Goal: Task Accomplishment & Management: Use online tool/utility

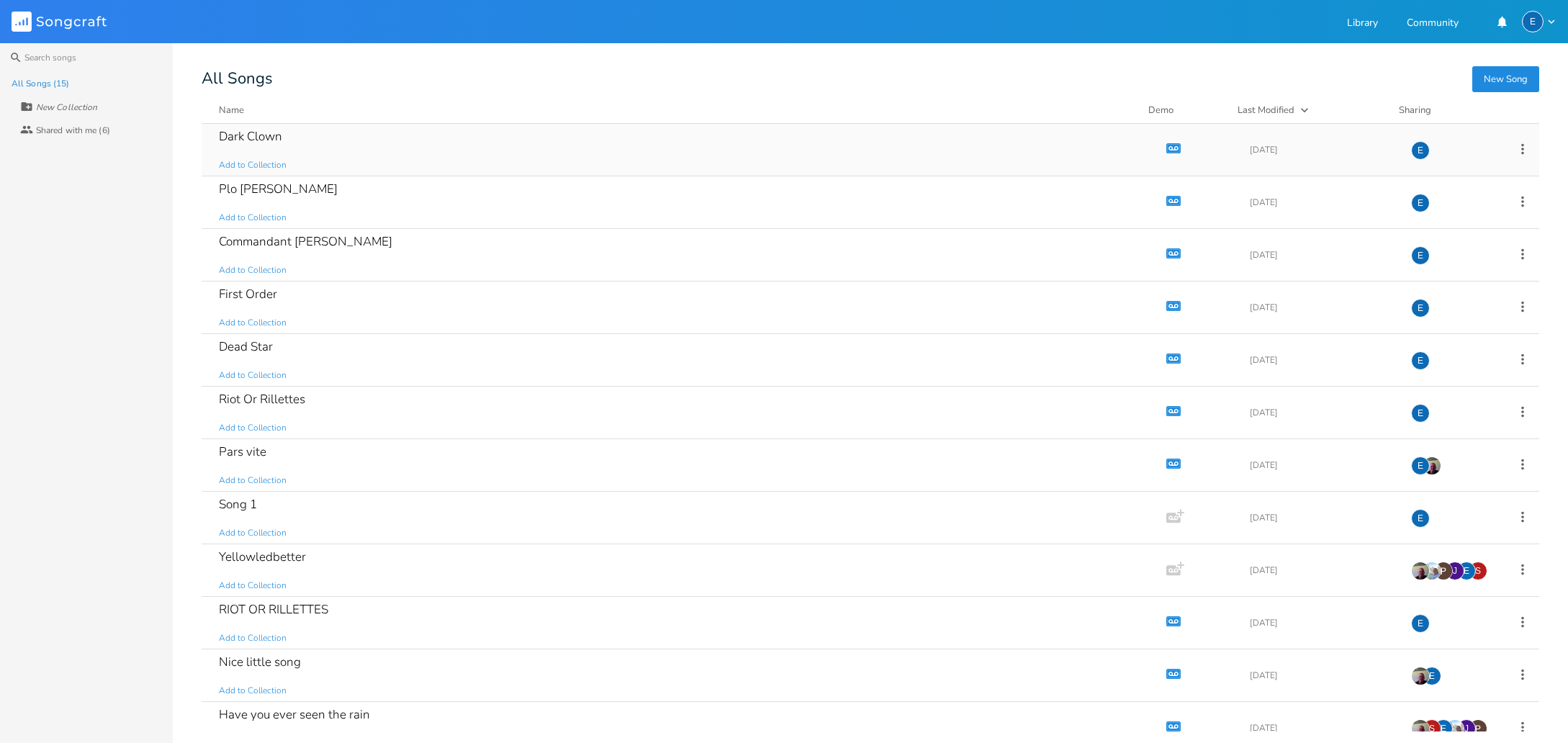
click at [1169, 148] on icon "Demo" at bounding box center [1174, 148] width 14 height 14
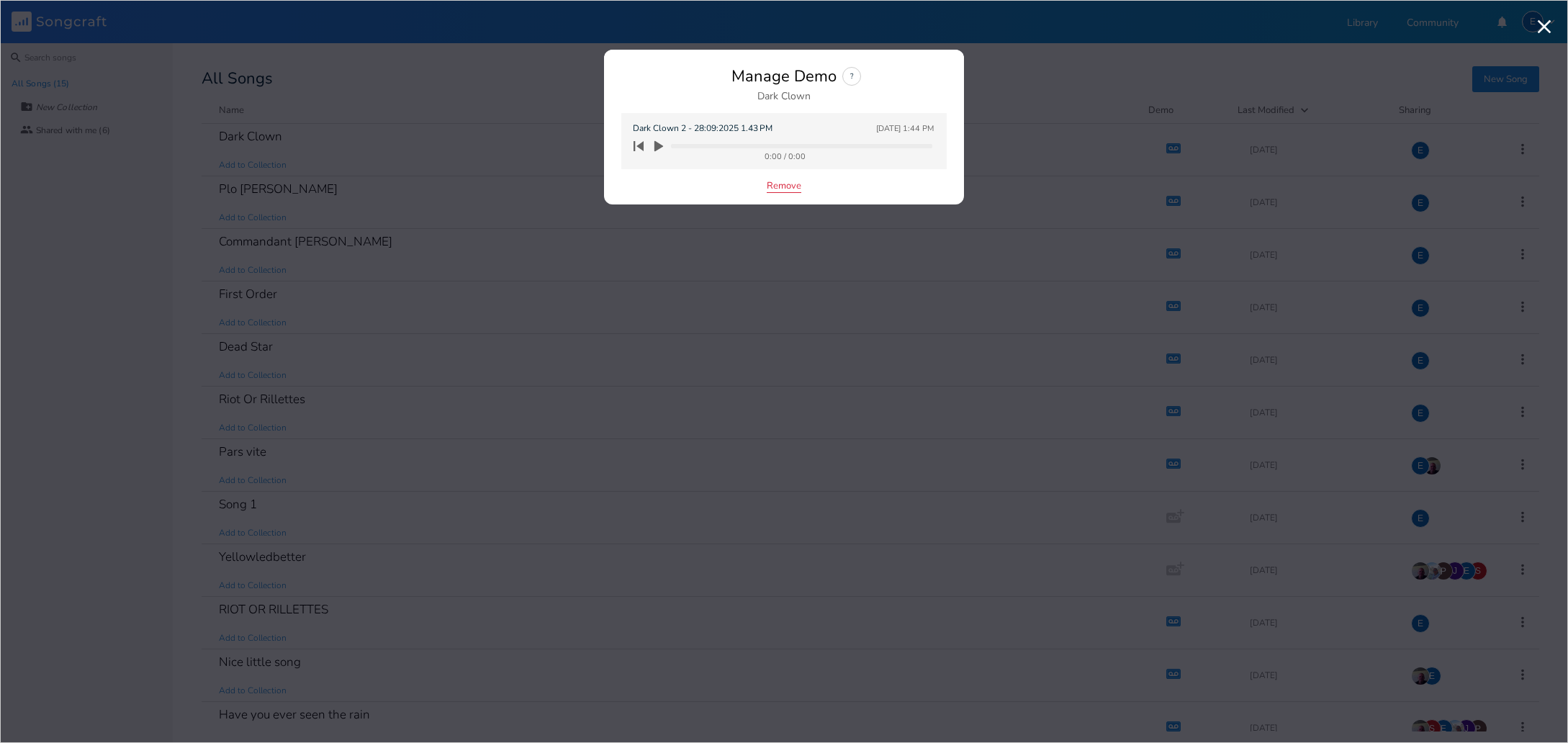
click at [773, 186] on button "Remove" at bounding box center [784, 187] width 35 height 12
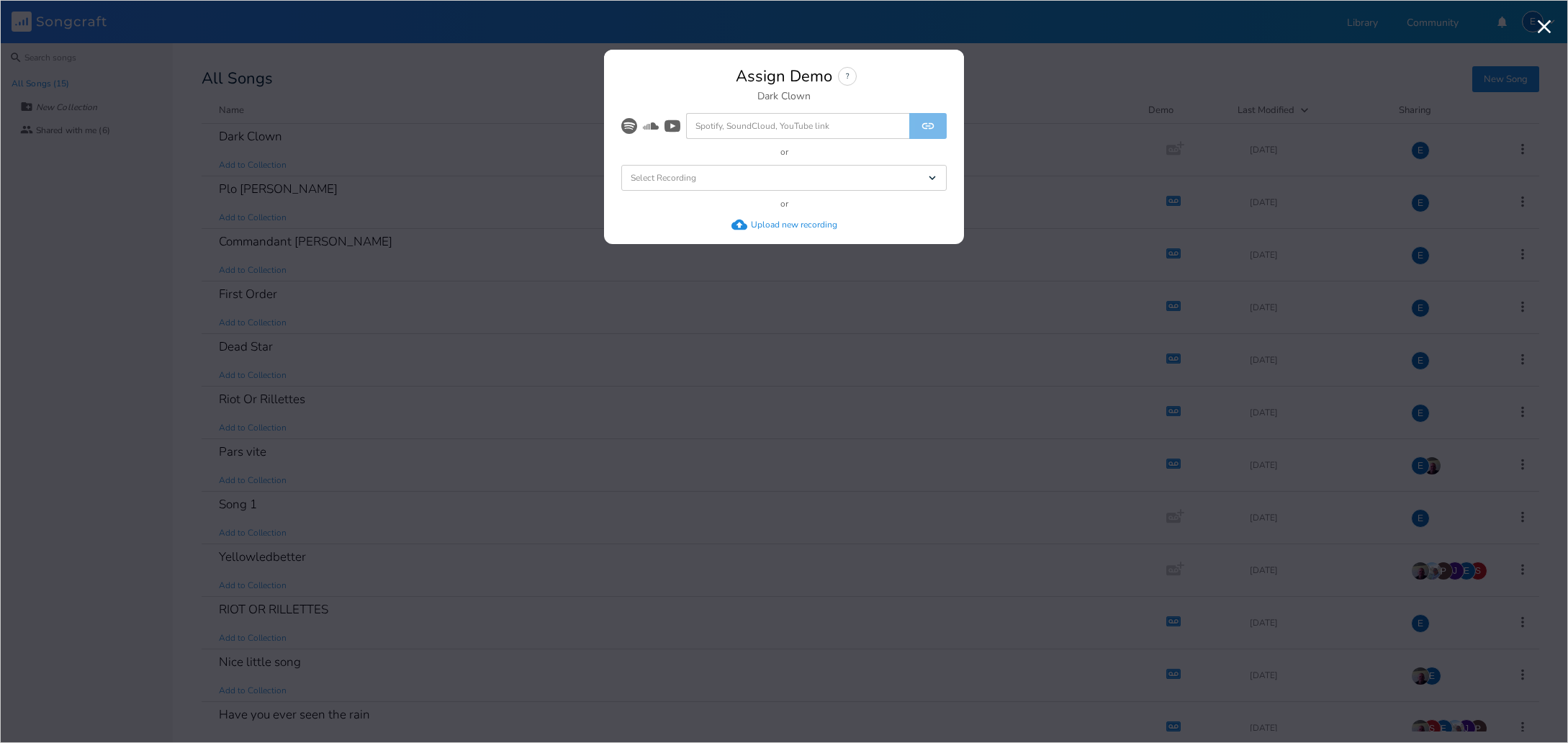
click at [781, 223] on div "Upload new recording" at bounding box center [793, 225] width 86 height 12
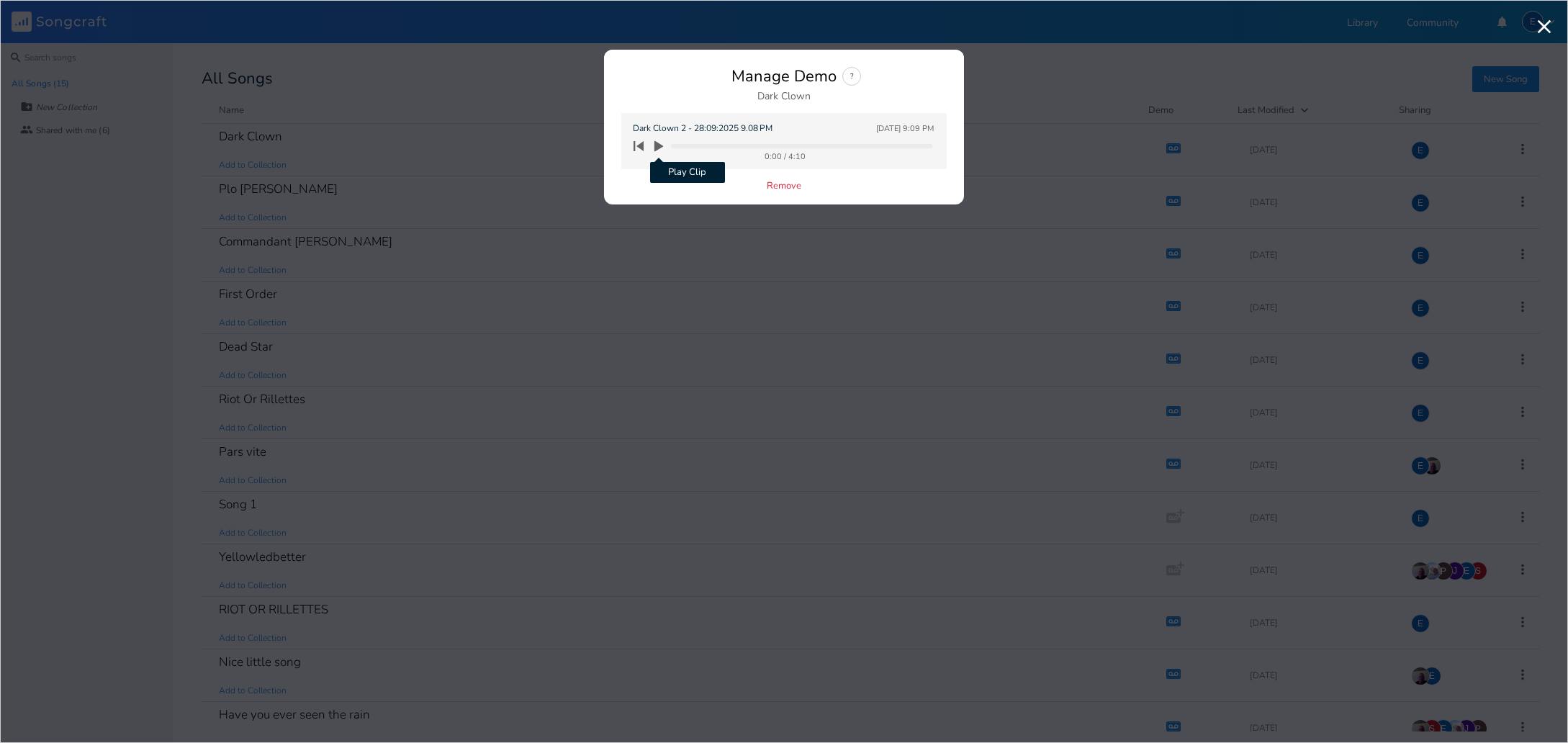
click at [658, 145] on icon "button" at bounding box center [659, 146] width 9 height 11
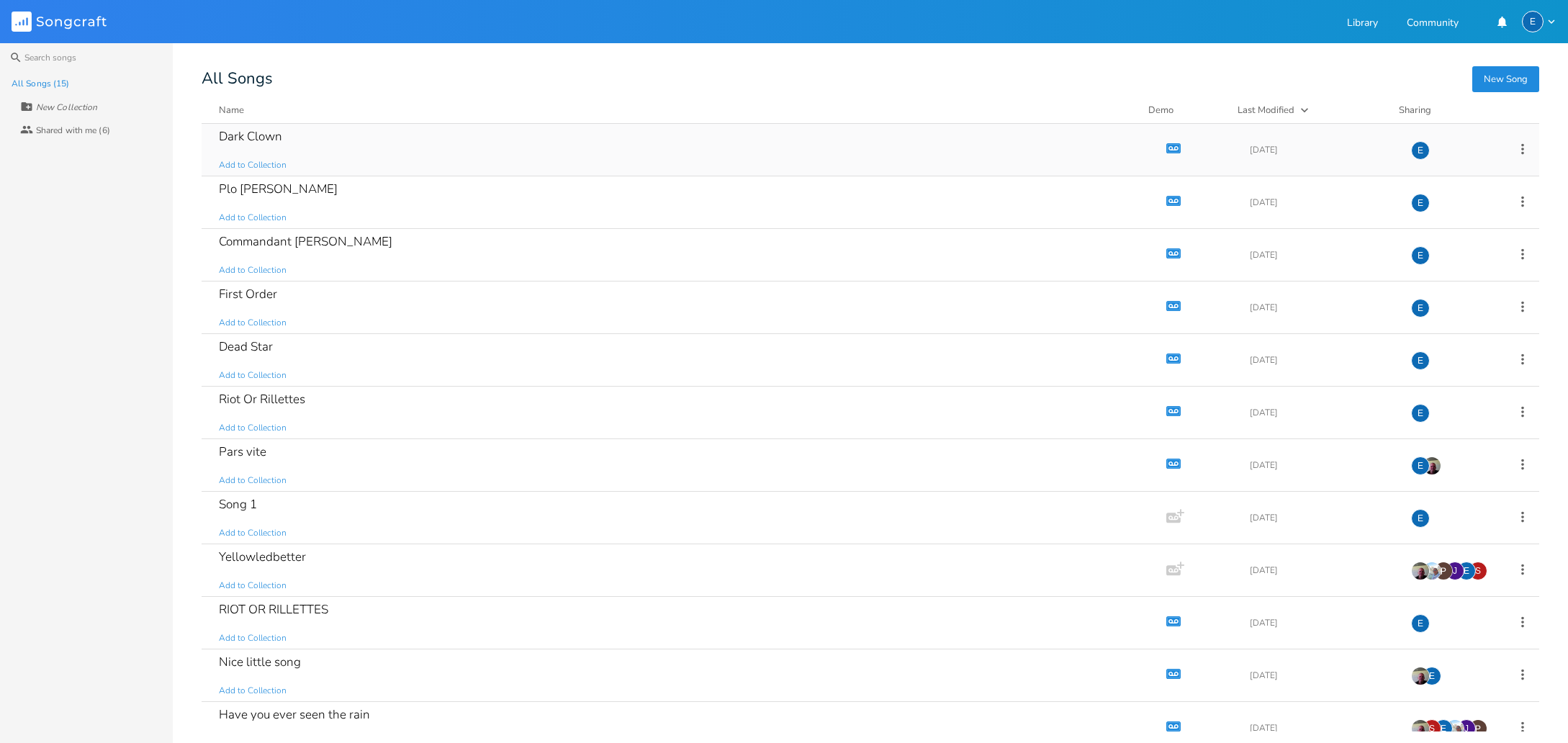
click at [1170, 149] on icon "button" at bounding box center [1171, 148] width 2 height 2
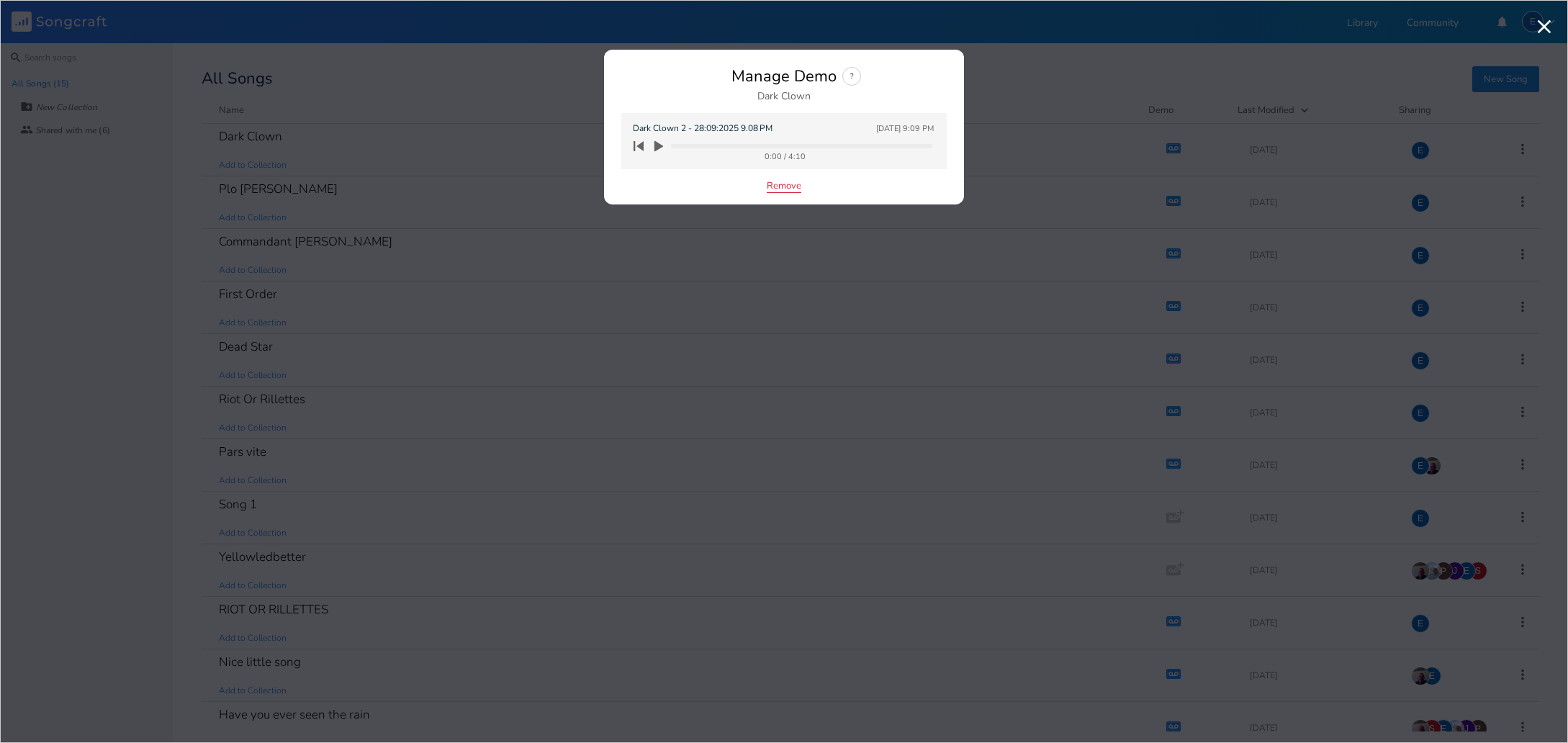
click at [775, 188] on button "Remove" at bounding box center [784, 187] width 35 height 12
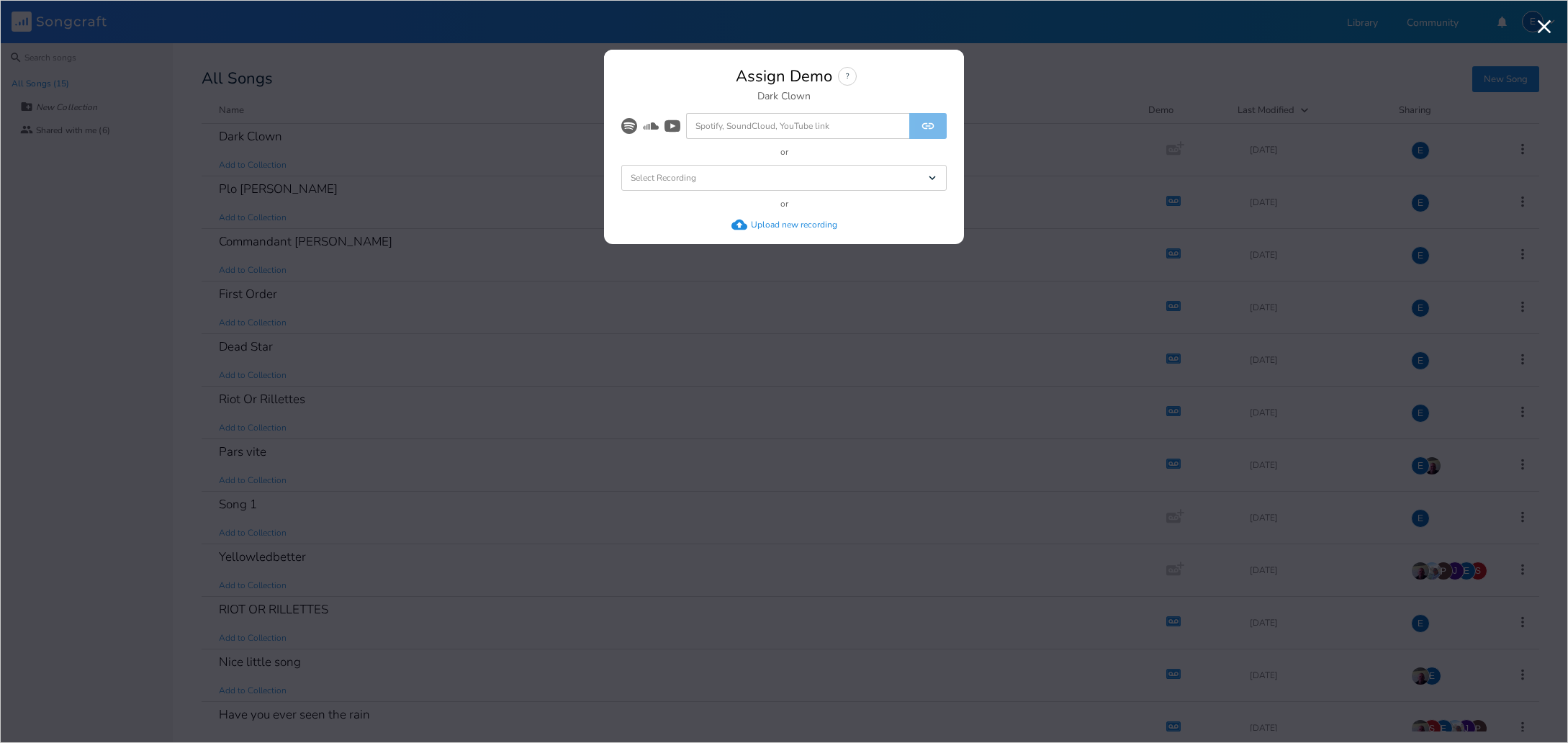
click at [755, 222] on div "Upload new recording" at bounding box center [793, 225] width 86 height 12
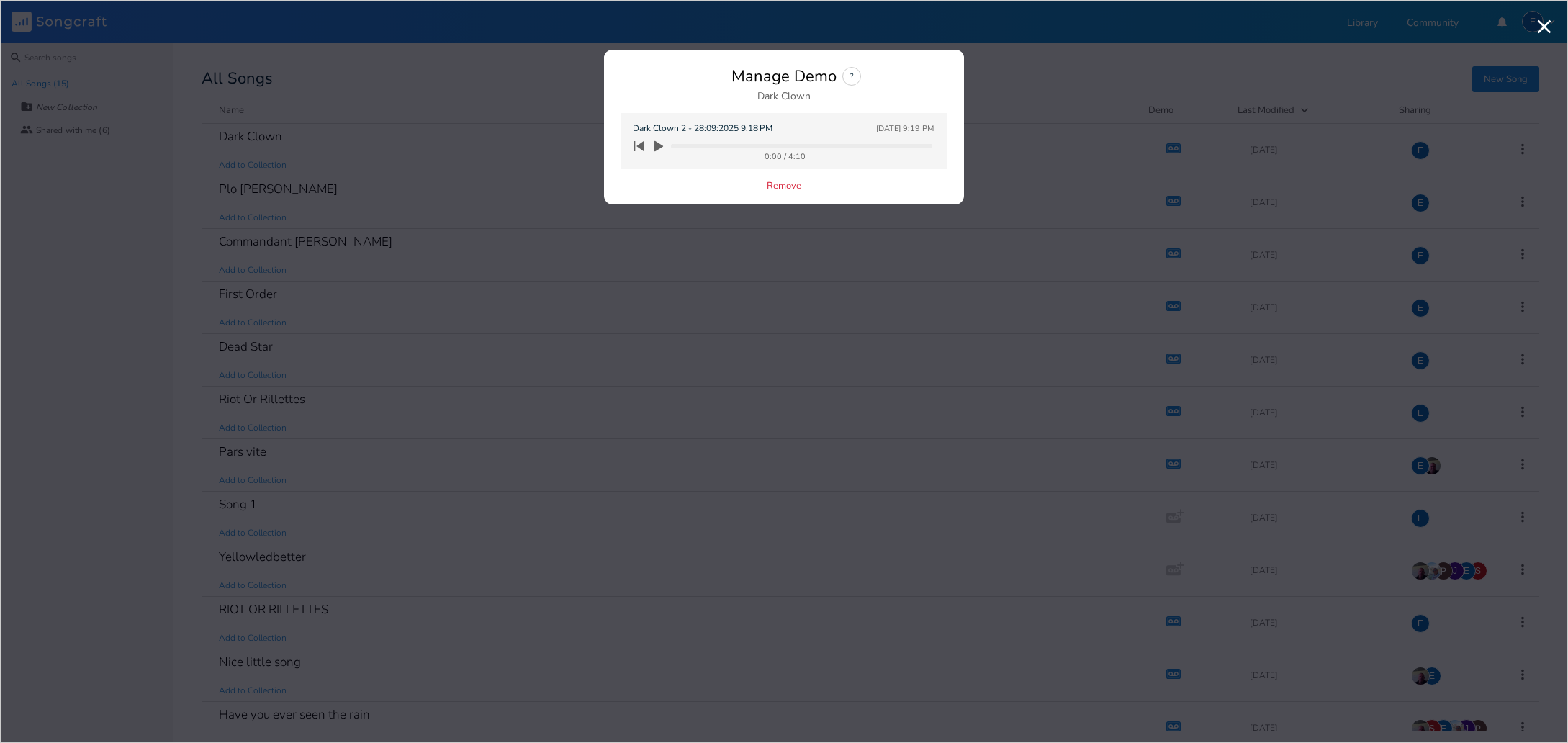
click at [657, 143] on icon "button" at bounding box center [659, 146] width 9 height 11
click at [658, 145] on icon "button" at bounding box center [659, 146] width 9 height 11
click at [659, 145] on icon "button" at bounding box center [659, 146] width 9 height 11
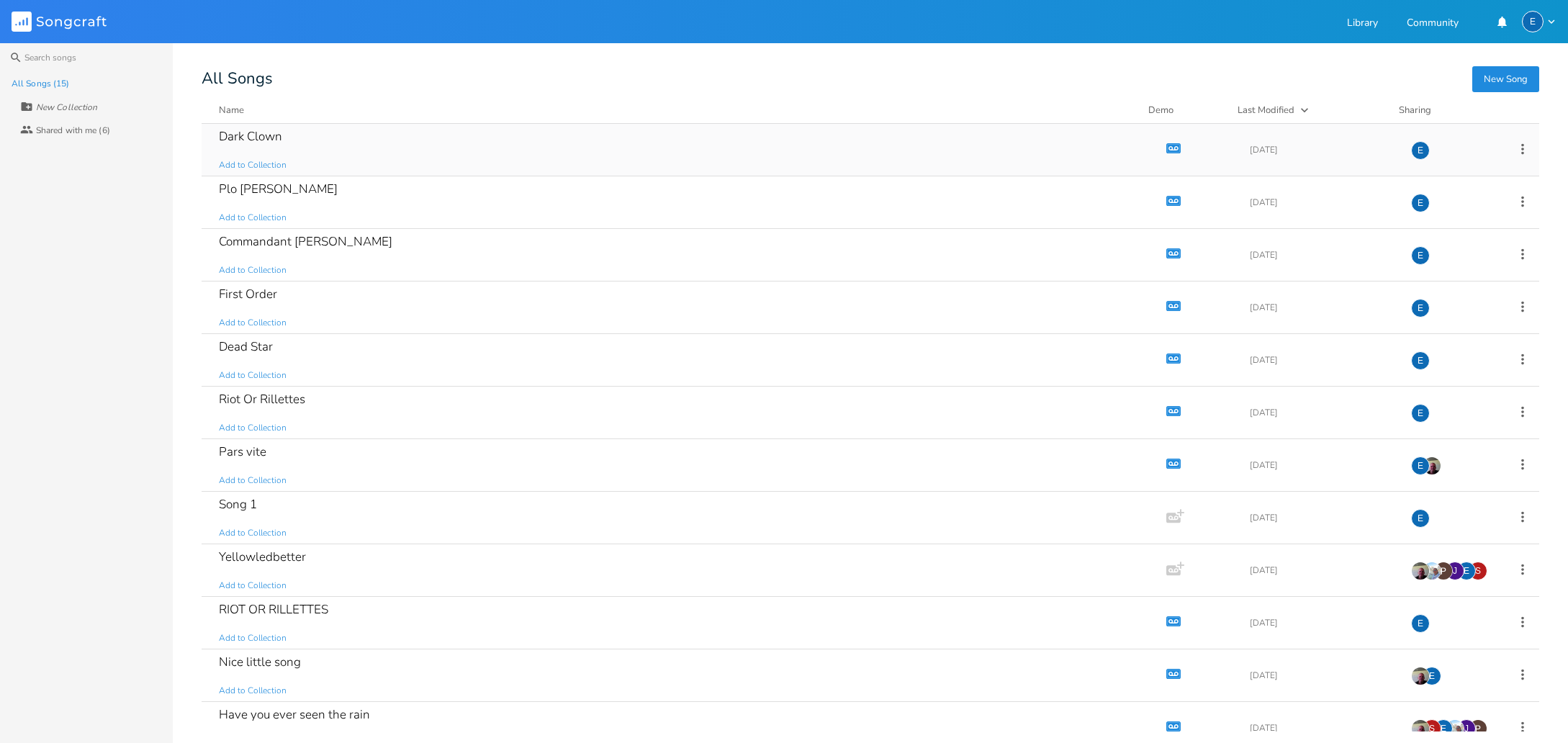
click at [1166, 149] on icon "Demo" at bounding box center [1174, 148] width 14 height 14
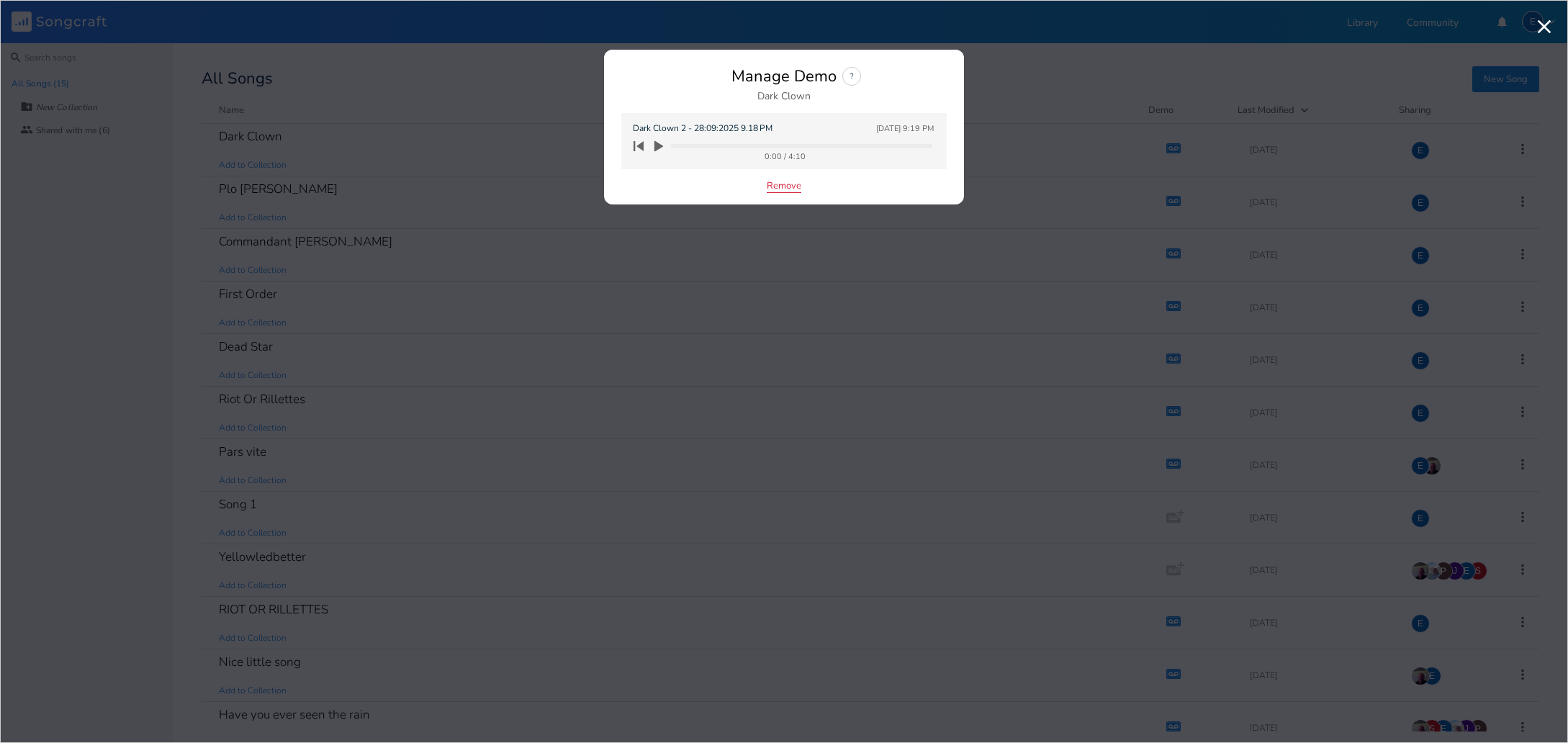
click at [777, 185] on button "Remove" at bounding box center [784, 187] width 35 height 12
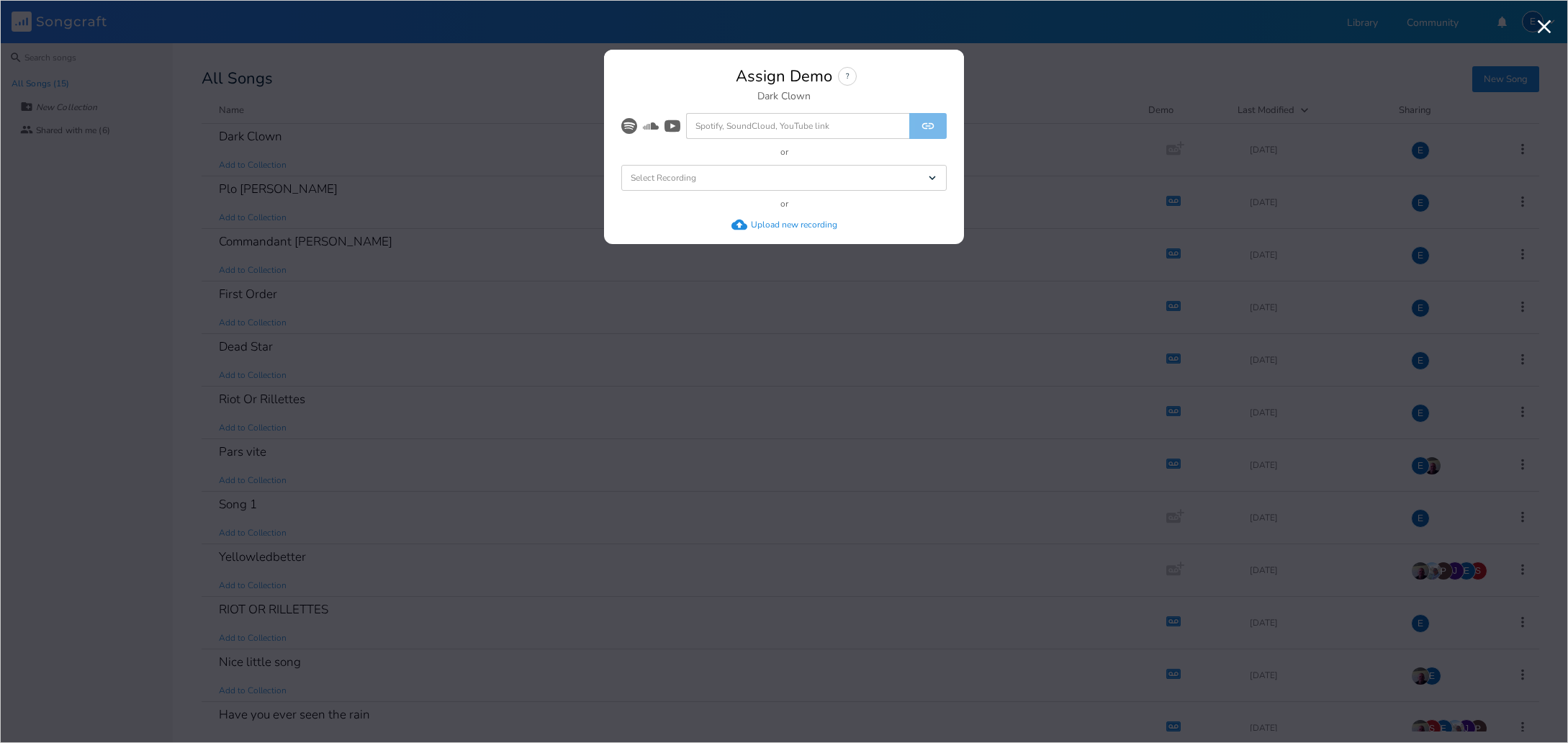
click at [768, 223] on div "Upload new recording" at bounding box center [793, 225] width 86 height 12
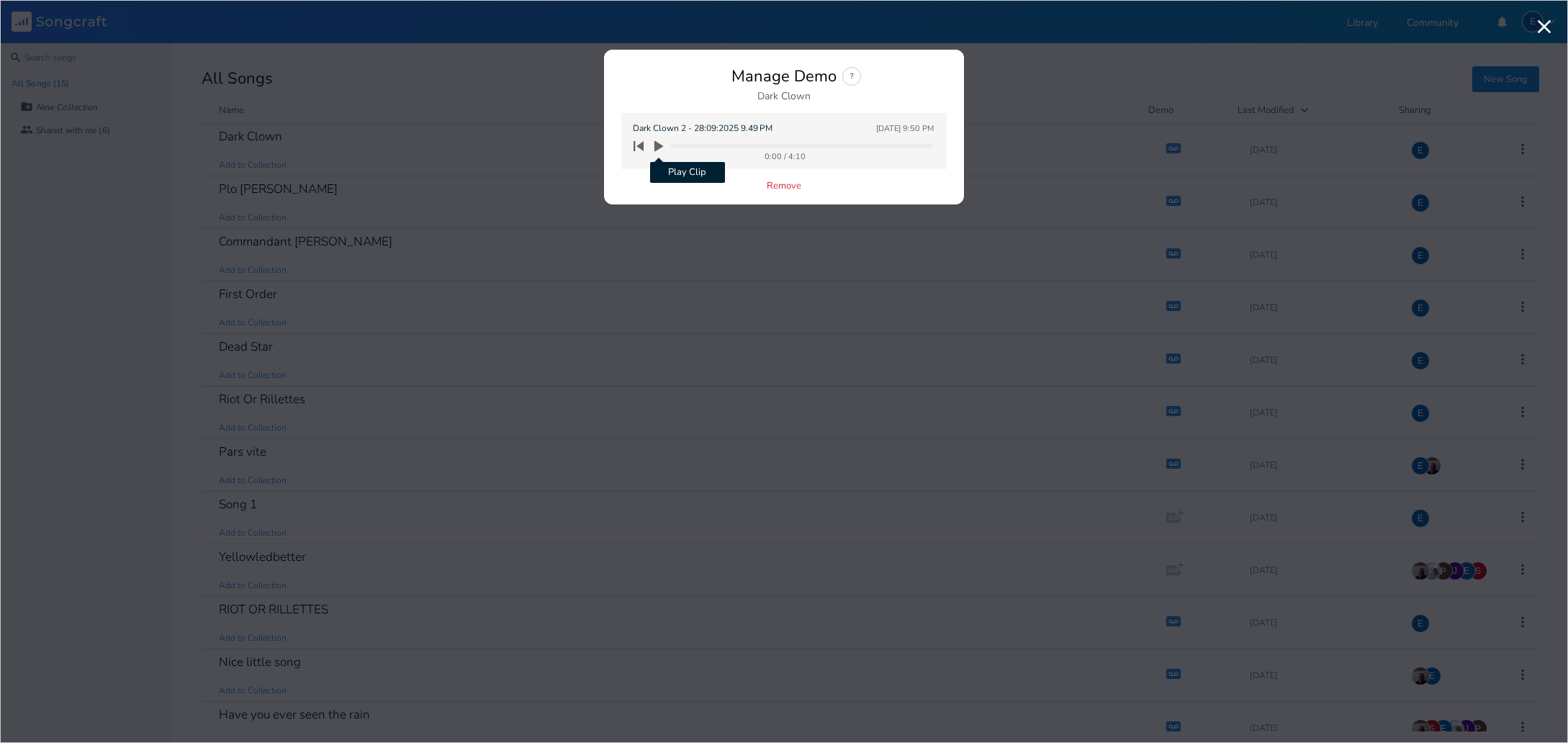
click at [657, 146] on icon "button" at bounding box center [659, 146] width 9 height 11
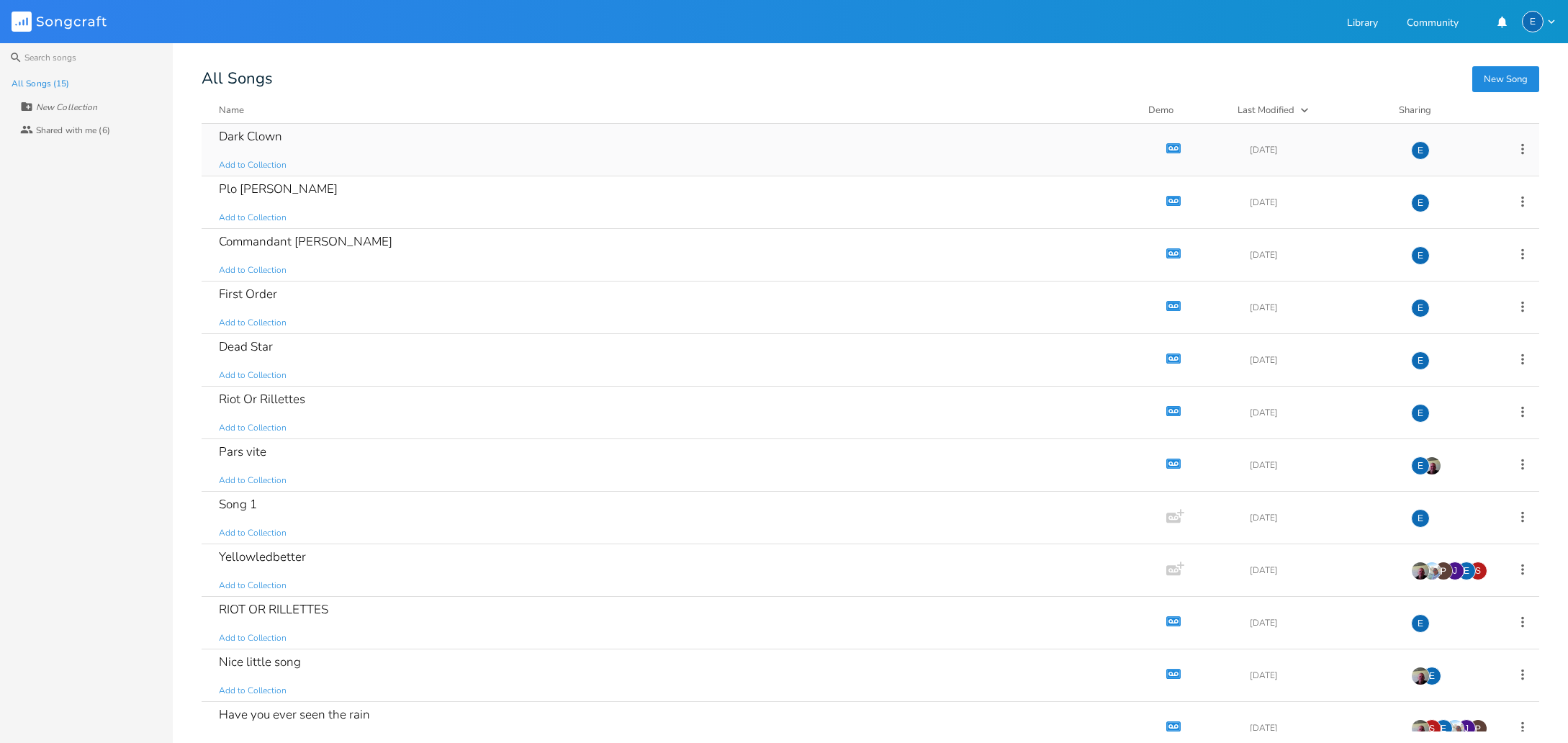
click at [1167, 146] on icon "button" at bounding box center [1174, 148] width 12 height 8
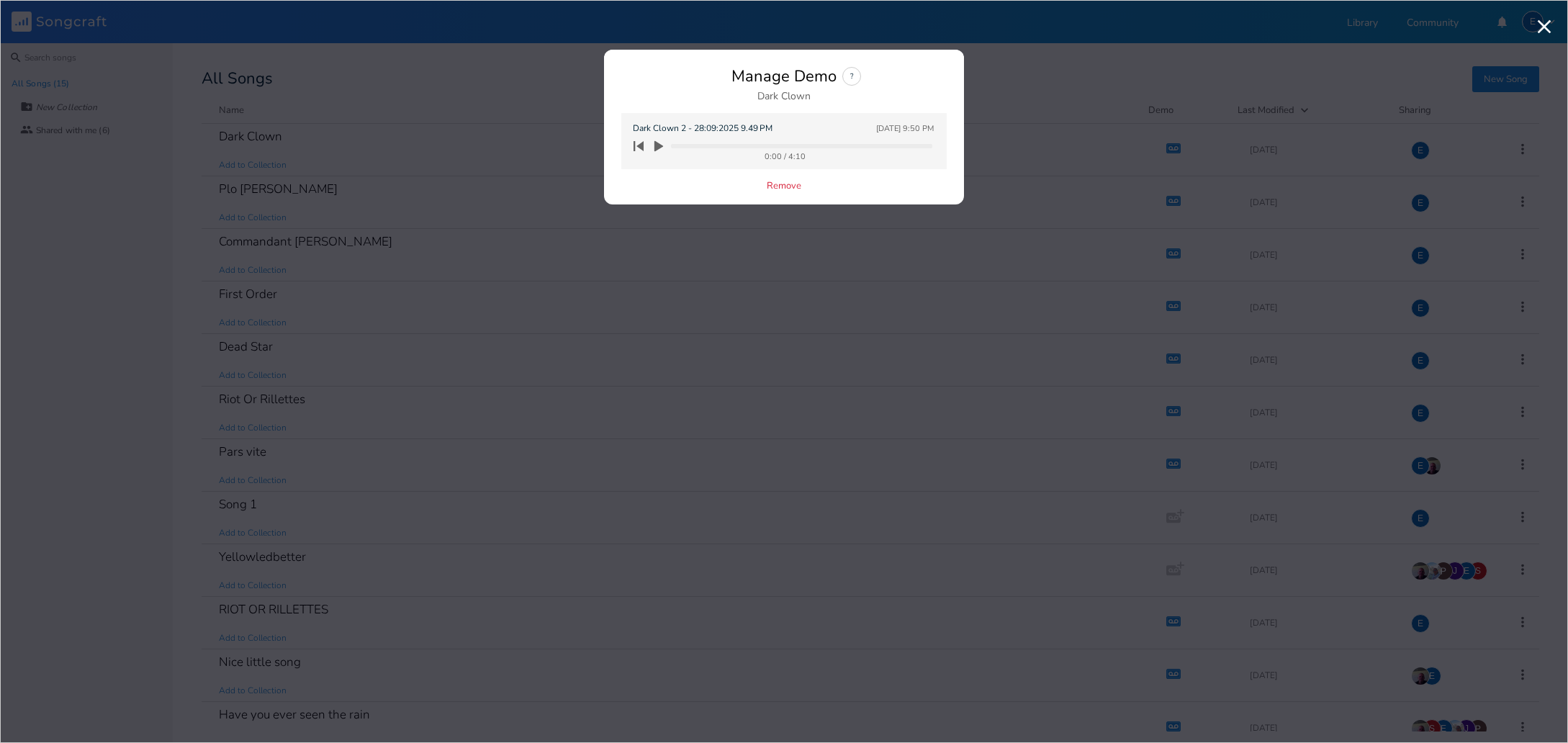
click at [659, 145] on icon "button" at bounding box center [659, 146] width 9 height 11
click at [667, 85] on div "Manage Demo ? Dark Clown" at bounding box center [784, 84] width 325 height 35
